Goal: Find specific page/section

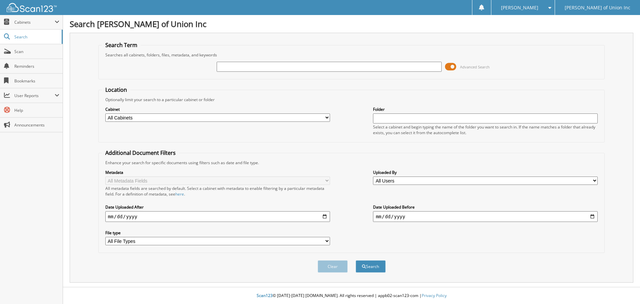
click at [231, 65] on input "text" at bounding box center [329, 67] width 225 height 10
type input "686130"
click at [228, 117] on select "All Cabinets ACCOUNTS PAYABLE CAR DEALS CASHIER REPORTS EMPLOYEE HANDBOOK FORMS…" at bounding box center [217, 117] width 225 height 8
select select "1850"
click at [105, 113] on select "All Cabinets ACCOUNTS PAYABLE CAR DEALS CASHIER REPORTS EMPLOYEE HANDBOOK FORMS…" at bounding box center [217, 117] width 225 height 8
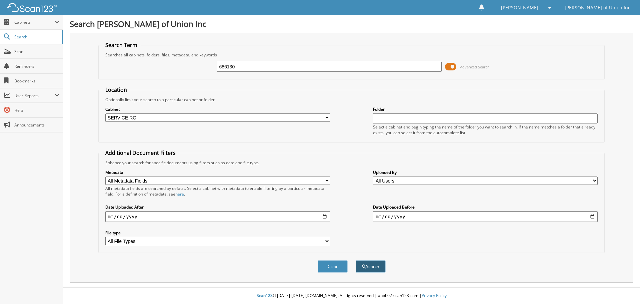
click at [365, 265] on span "submit" at bounding box center [364, 266] width 4 height 4
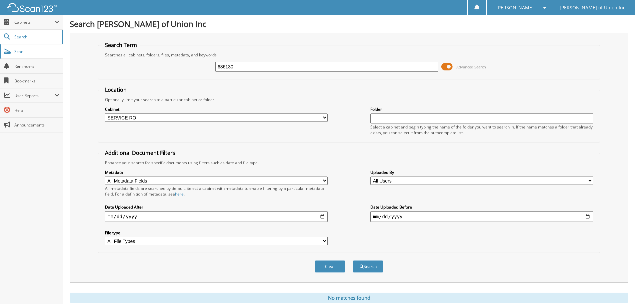
click at [17, 49] on span "Scan" at bounding box center [36, 52] width 45 height 6
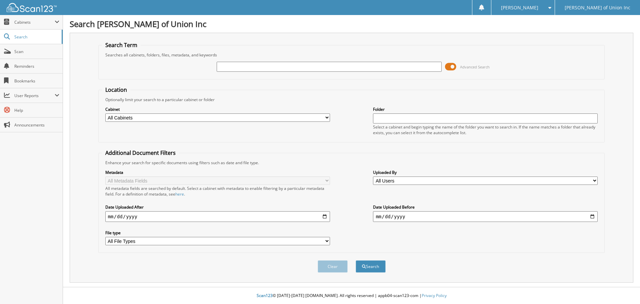
click at [253, 67] on input "text" at bounding box center [329, 67] width 225 height 10
type input "686130"
click at [273, 111] on label "Cabinet" at bounding box center [217, 109] width 225 height 6
click at [264, 118] on select "All Cabinets ACCOUNTS PAYABLE CAR DEALS CASHIER REPORTS EMPLOYEE HANDBOOK FORMS…" at bounding box center [217, 117] width 225 height 8
select select "1850"
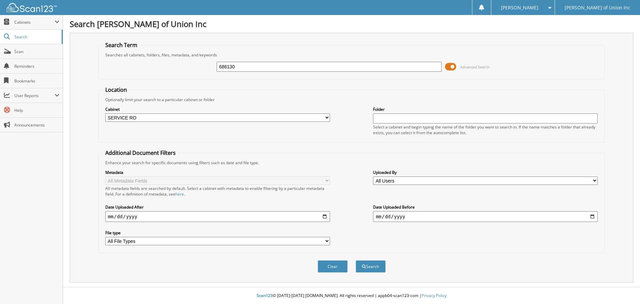
click at [105, 113] on select "All Cabinets ACCOUNTS PAYABLE CAR DEALS CASHIER REPORTS EMPLOYEE HANDBOOK FORMS…" at bounding box center [217, 117] width 225 height 8
click at [379, 264] on button "Search" at bounding box center [371, 266] width 30 height 12
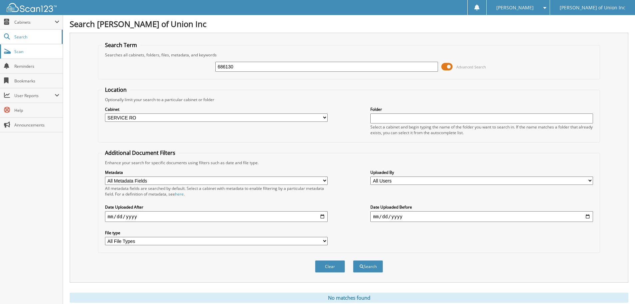
click at [18, 51] on span "Scan" at bounding box center [36, 52] width 45 height 6
